Goal: Transaction & Acquisition: Purchase product/service

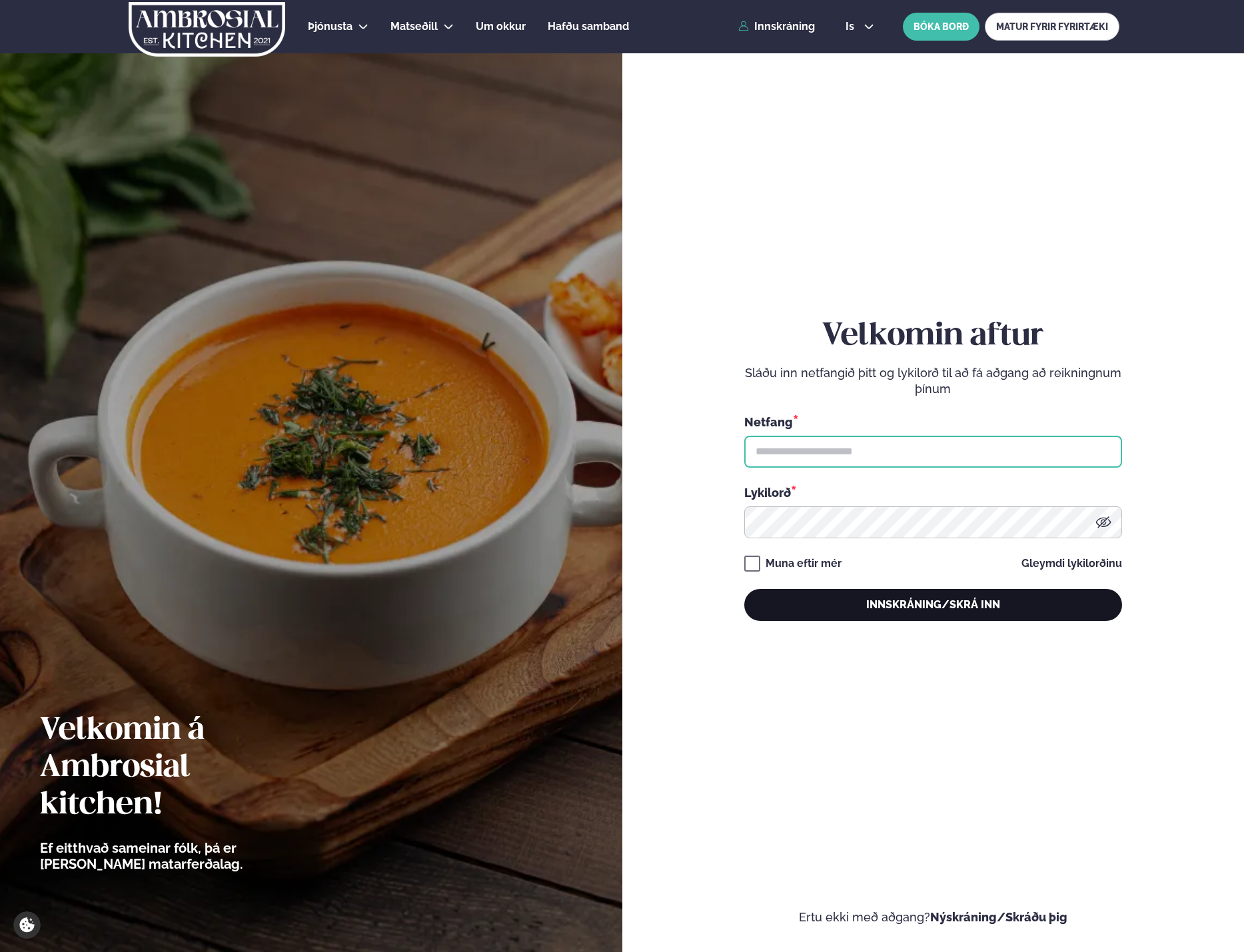
type input "**********"
click at [897, 604] on button "Innskráning/Skrá inn" at bounding box center [933, 605] width 378 height 32
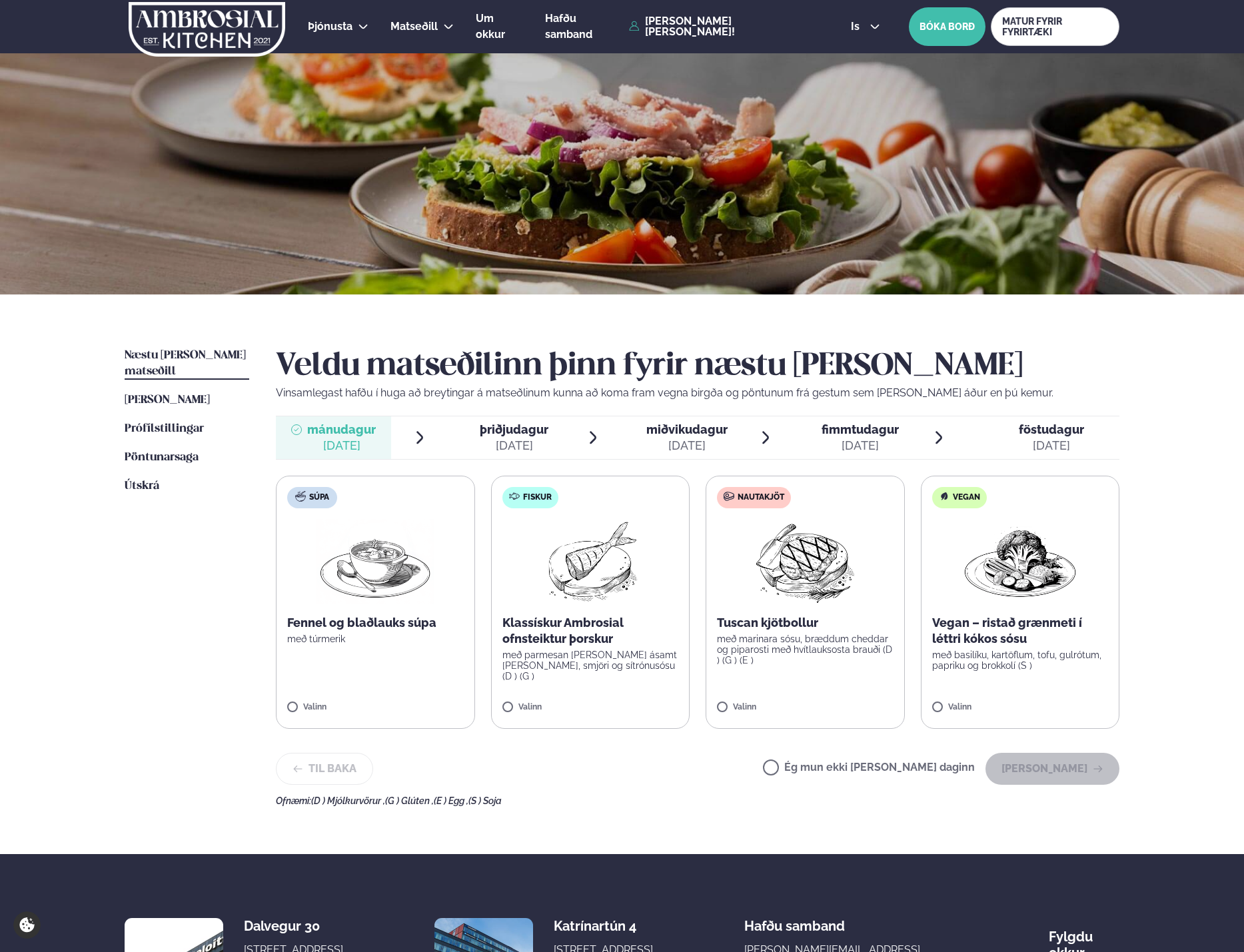
click at [1133, 448] on div "Næstu [PERSON_NAME] matseðill Næsta vika [PERSON_NAME] matseðill [PERSON_NAME] …" at bounding box center [622, 574] width 1075 height 560
click at [159, 359] on span "Næstu [PERSON_NAME] matseðill" at bounding box center [185, 363] width 121 height 27
click at [521, 636] on p "Klassískur Ambrosial ofnsteiktur þorskur" at bounding box center [590, 631] width 176 height 32
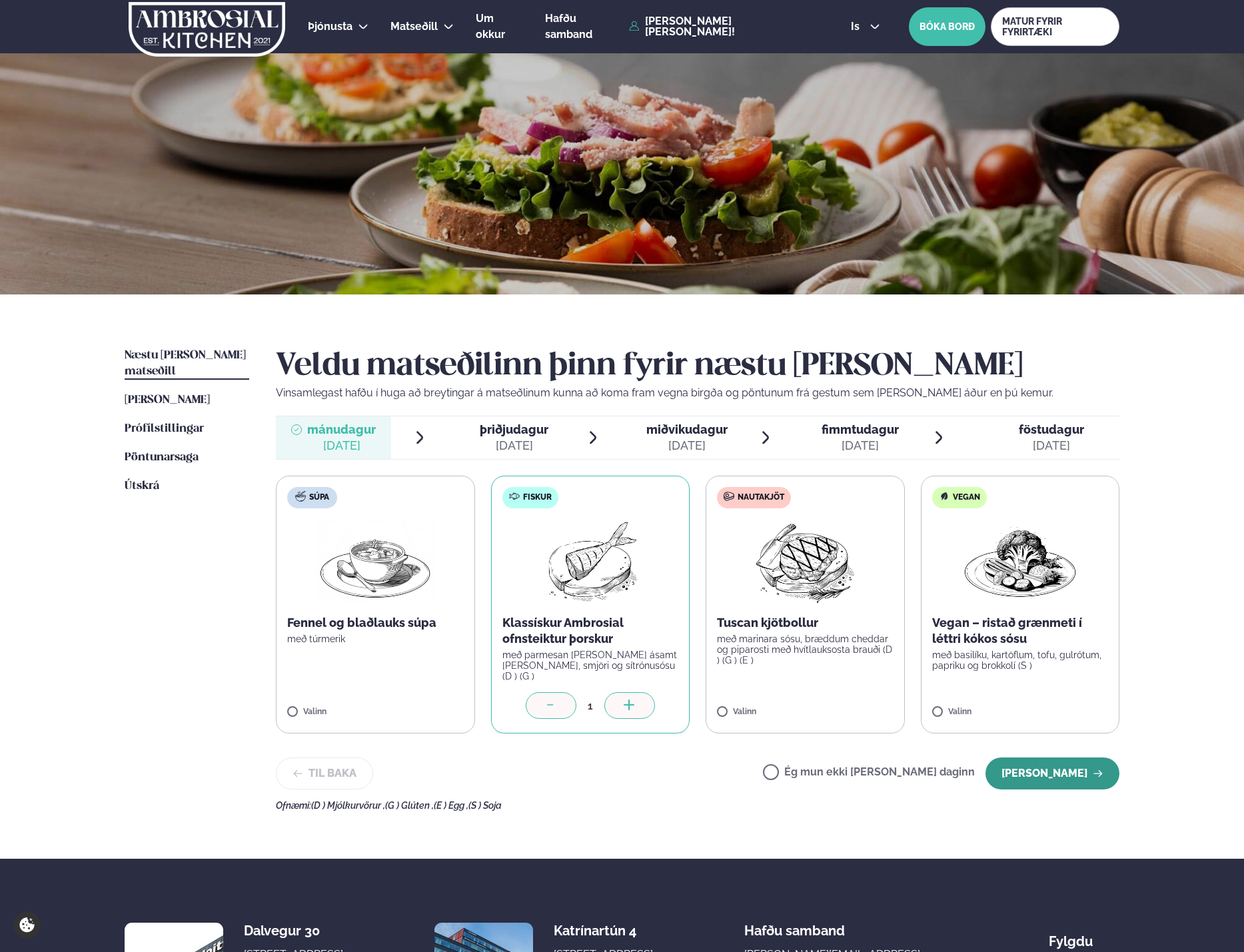
click at [1056, 781] on button "[PERSON_NAME]" at bounding box center [1053, 774] width 134 height 32
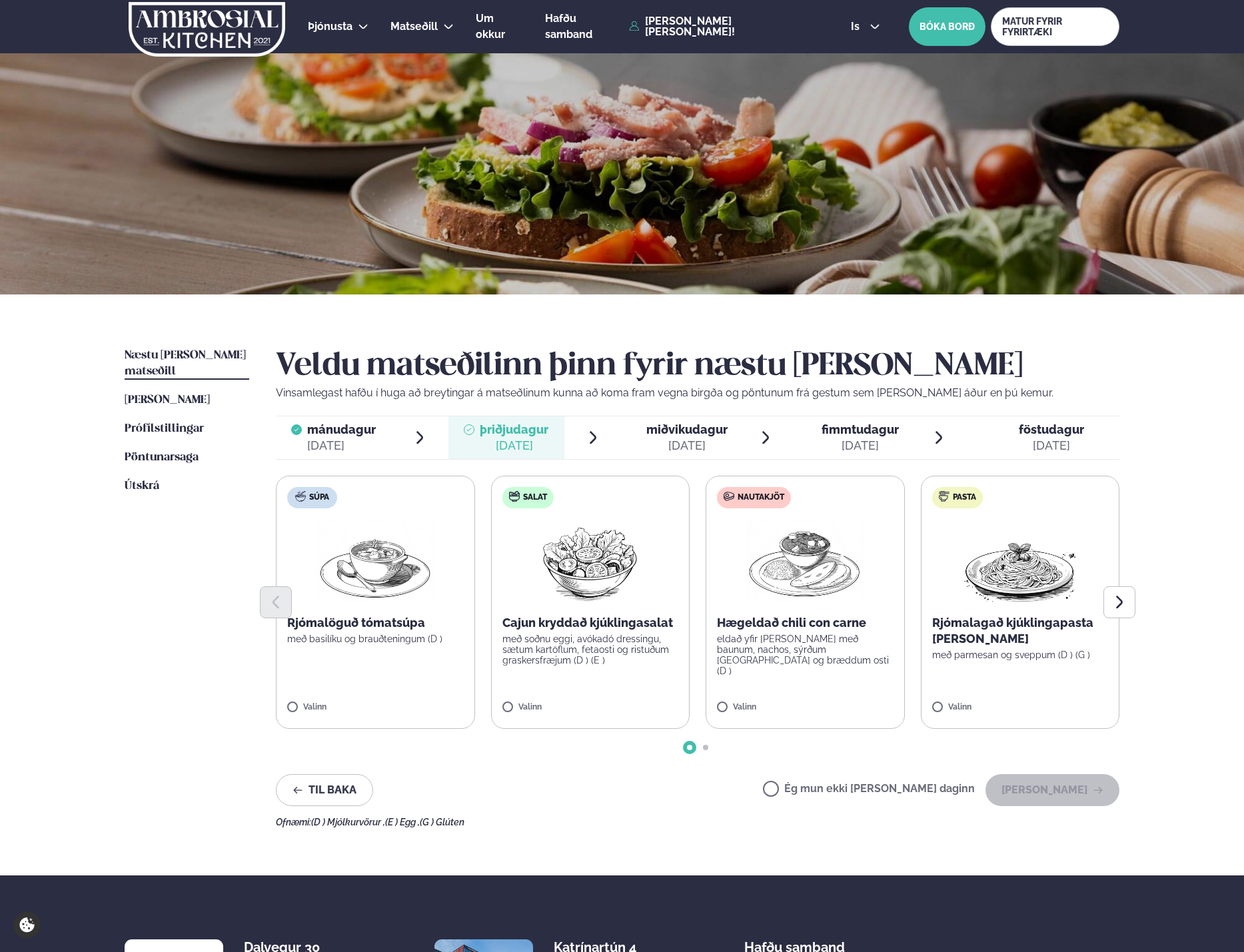
click at [777, 595] on div at bounding box center [697, 602] width 844 height 32
click at [1046, 789] on button "[PERSON_NAME]" at bounding box center [1053, 790] width 134 height 32
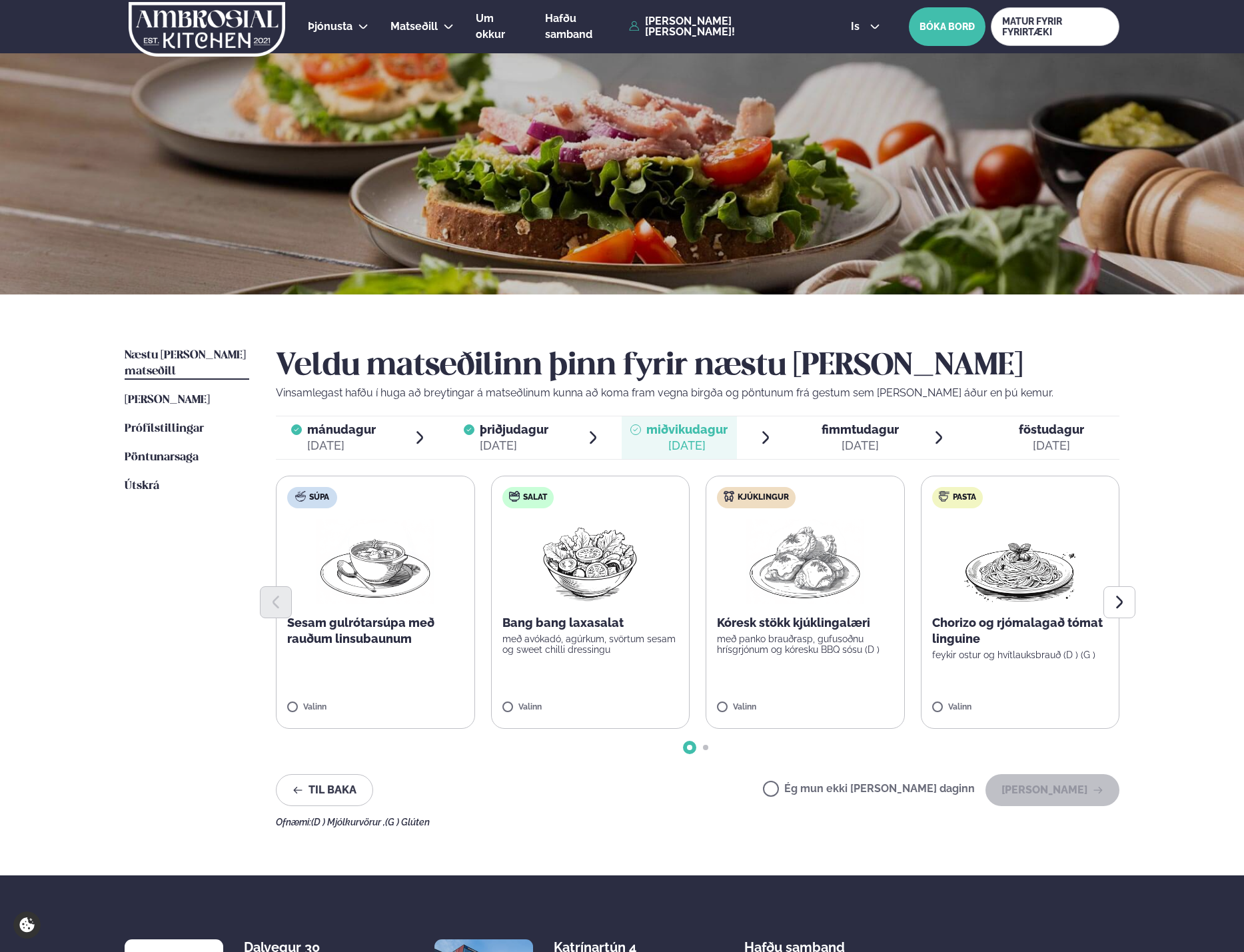
click at [834, 431] on span "fimmtudagur" at bounding box center [860, 429] width 77 height 14
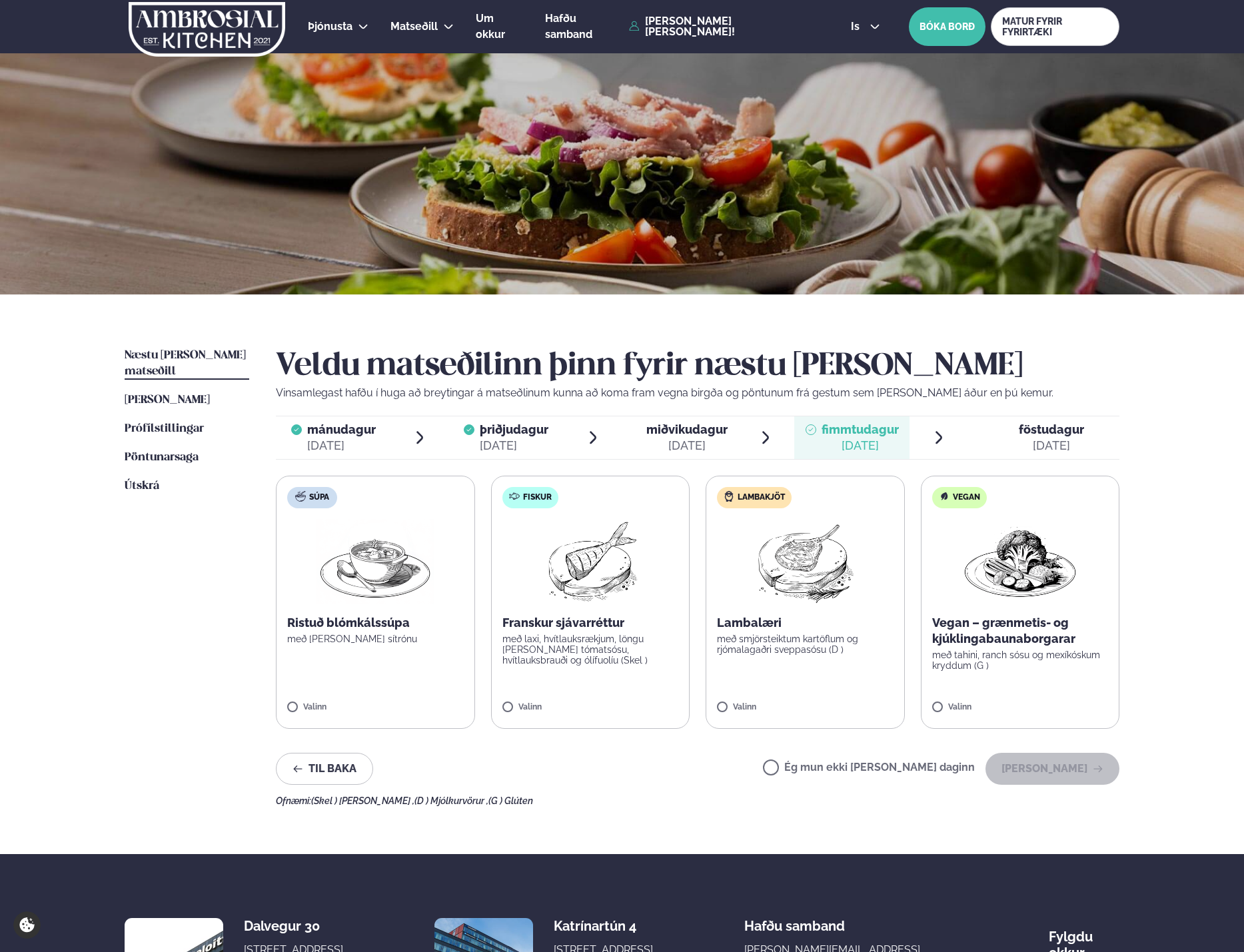
click at [757, 630] on p "Lambalæri" at bounding box center [805, 623] width 176 height 16
click at [1048, 770] on button "[PERSON_NAME]" at bounding box center [1053, 769] width 134 height 32
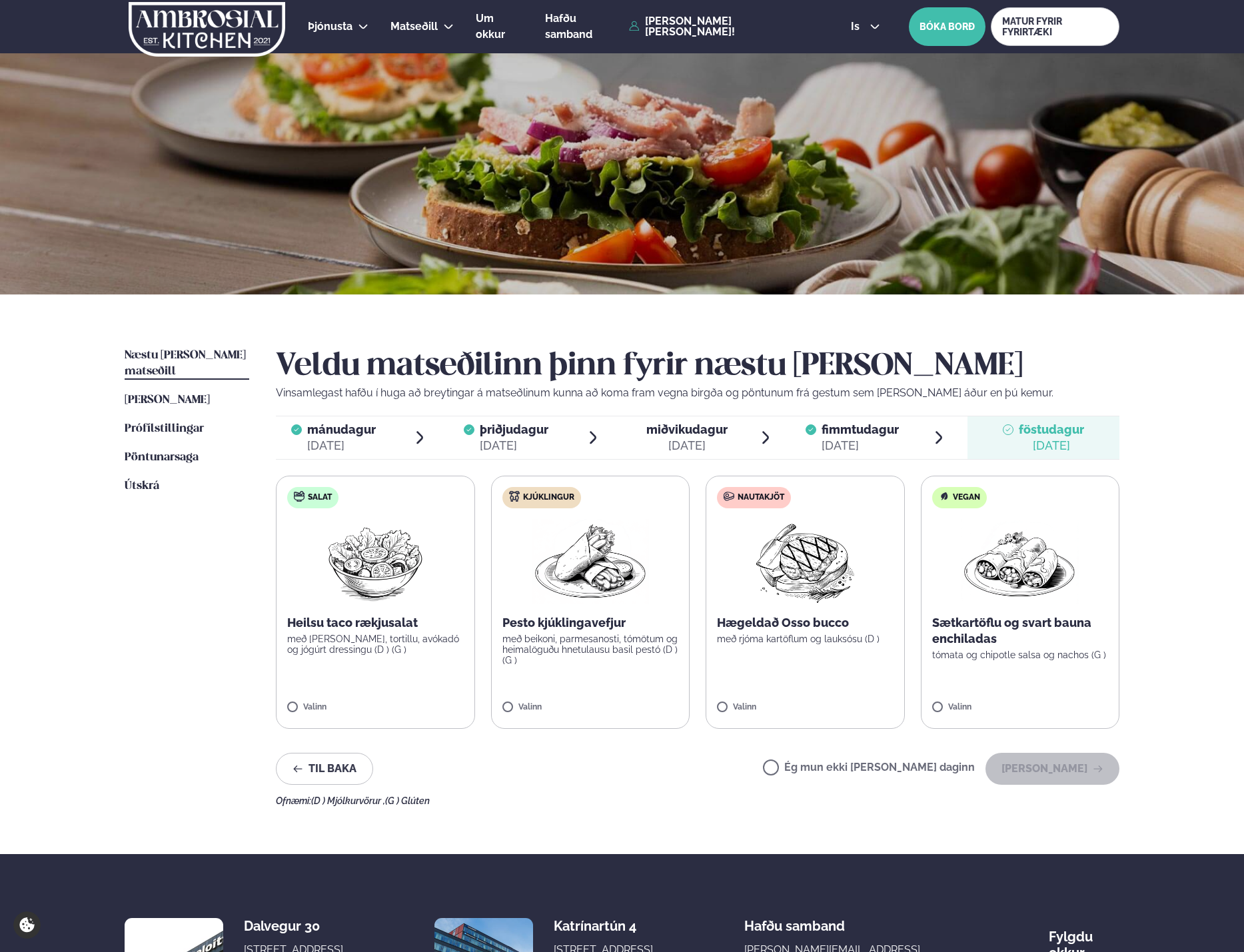
click at [750, 628] on p "Hægeldað Osso bucco" at bounding box center [805, 623] width 176 height 16
click at [1066, 770] on button "[PERSON_NAME]" at bounding box center [1053, 769] width 134 height 32
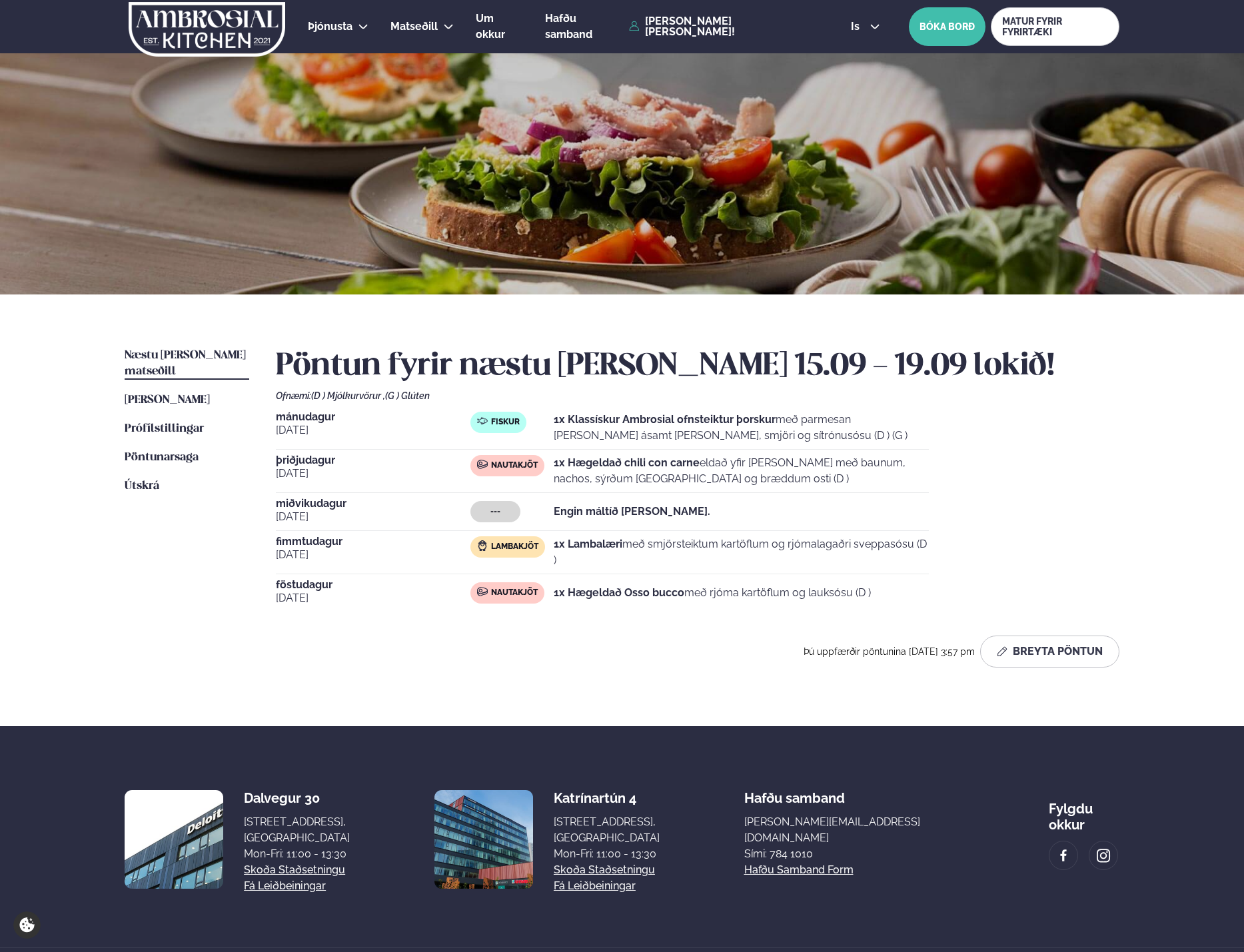
click at [478, 658] on div "Þú uppfærðir pöntunina [DATE] 3:57 pm Breyta Pöntun" at bounding box center [697, 652] width 844 height 32
click at [218, 313] on div "Næstu [PERSON_NAME] matseðill Næsta vika [PERSON_NAME] matseðill [PERSON_NAME] …" at bounding box center [622, 510] width 1075 height 432
